Goal: Find specific page/section: Find specific page/section

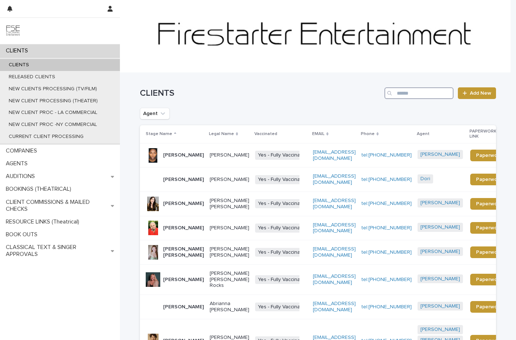
click at [424, 92] on input "Search" at bounding box center [419, 93] width 69 height 12
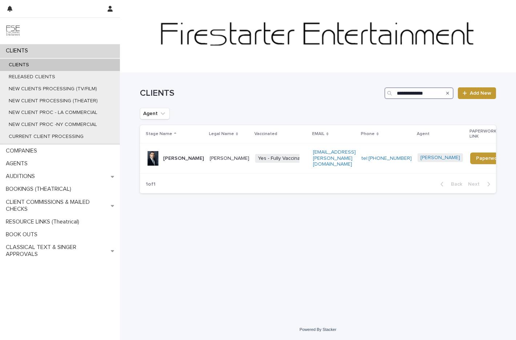
type input "**********"
click at [173, 155] on p "Shaun Woodland" at bounding box center [183, 158] width 41 height 6
